Goal: Find specific page/section

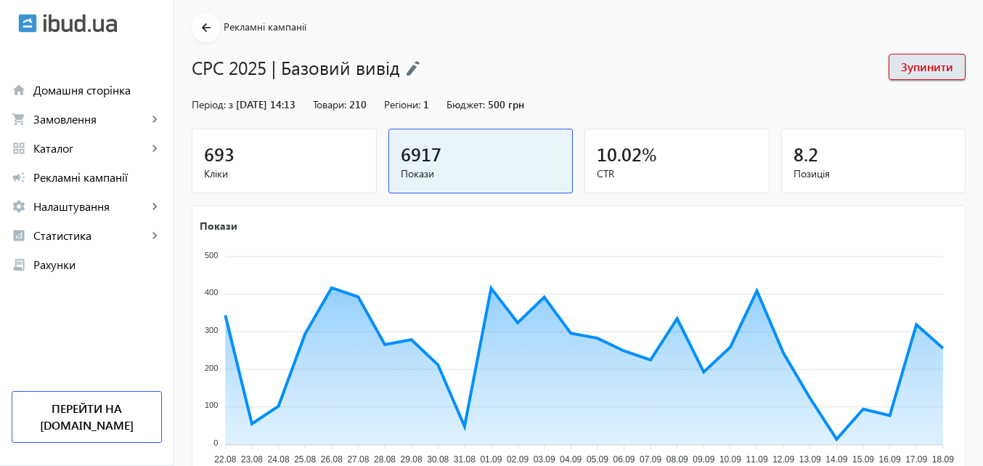
scroll to position [145, 0]
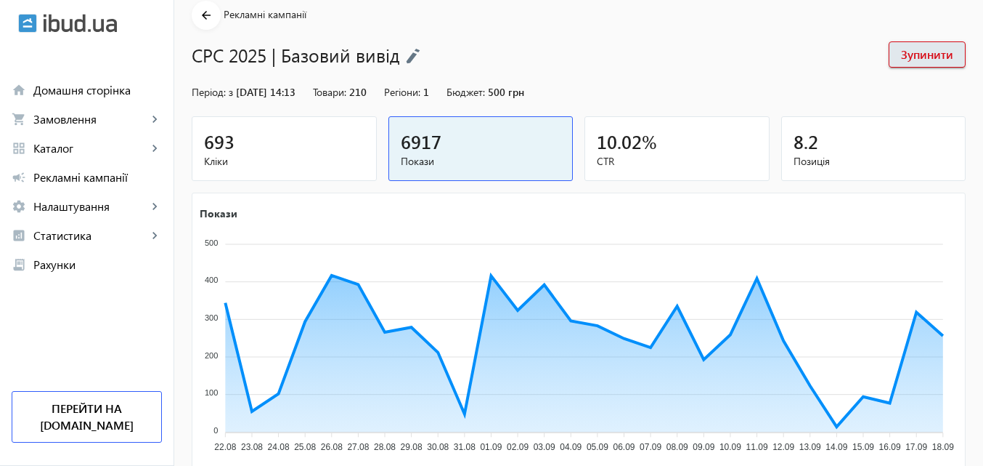
scroll to position [145, 0]
